Goal: Transaction & Acquisition: Subscribe to service/newsletter

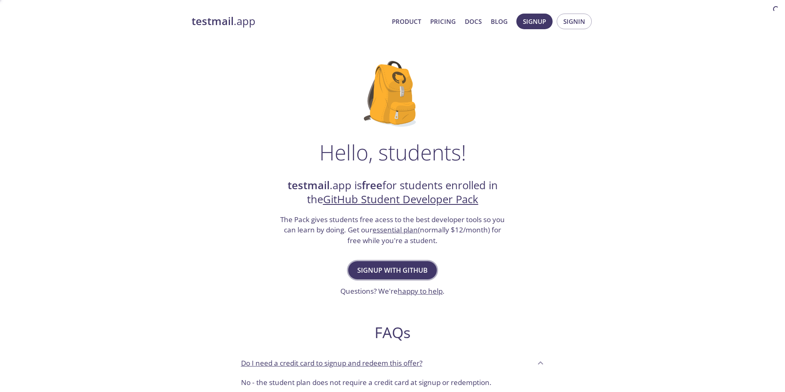
click at [398, 273] on span "Signup with GitHub" at bounding box center [392, 271] width 70 height 12
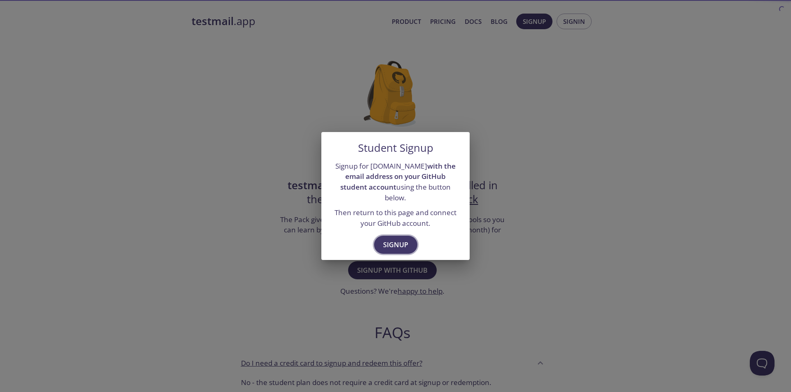
click at [396, 236] on button "Signup" at bounding box center [395, 245] width 43 height 18
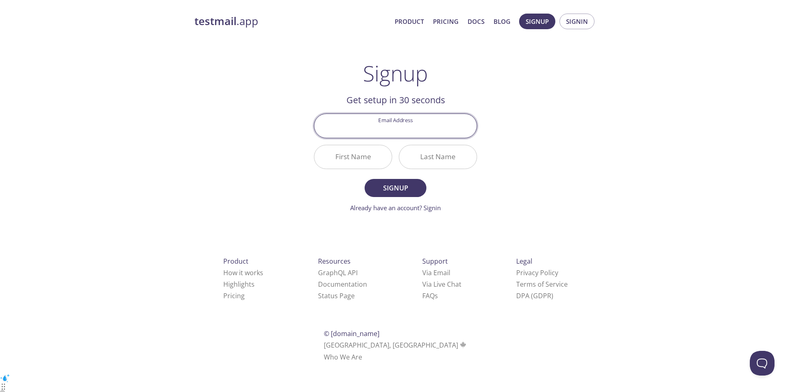
click at [433, 132] on input "Email Address" at bounding box center [395, 125] width 162 height 23
type input "[EMAIL_ADDRESS][DOMAIN_NAME]"
click at [387, 164] on input "First Name" at bounding box center [352, 156] width 77 height 23
type input "TRI"
click at [441, 156] on input "Last Name" at bounding box center [437, 156] width 77 height 23
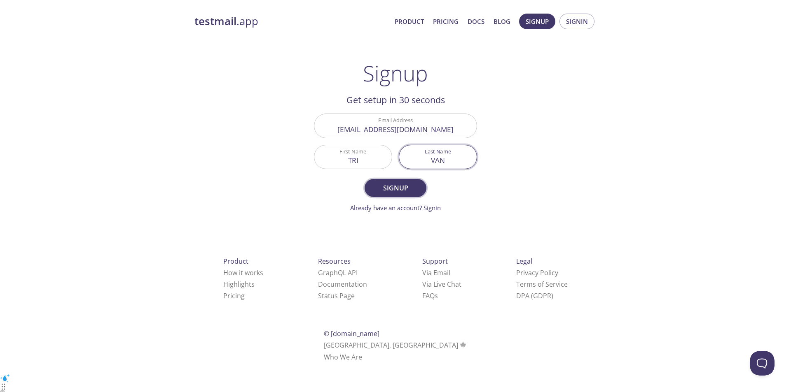
type input "VAN"
click at [416, 187] on span "Signup" at bounding box center [396, 188] width 44 height 12
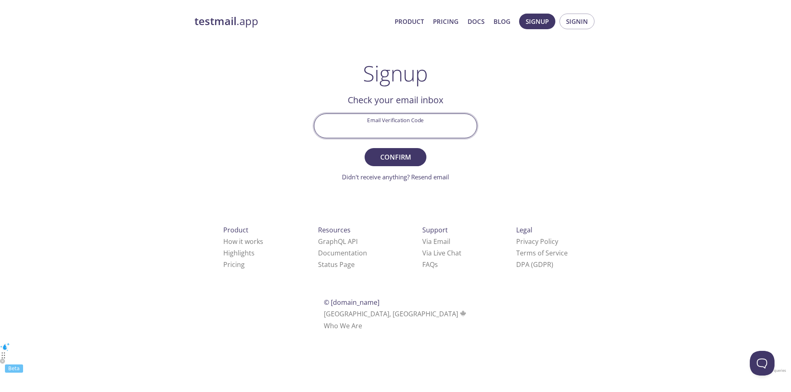
click at [411, 126] on input "Email Verification Code" at bounding box center [395, 125] width 162 height 23
paste input "6WSPCPM"
type input "6WSPCPM"
click at [408, 155] on span "Confirm" at bounding box center [396, 158] width 44 height 12
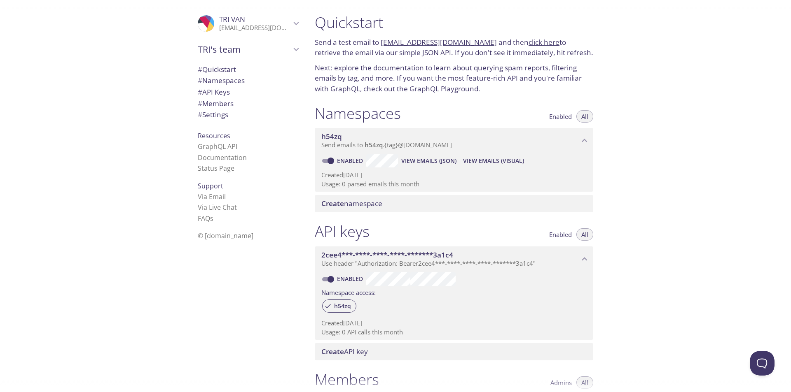
click at [453, 43] on link "[EMAIL_ADDRESS][DOMAIN_NAME]" at bounding box center [439, 41] width 116 height 9
click at [404, 66] on link "documentation" at bounding box center [398, 67] width 51 height 9
